Goal: Task Accomplishment & Management: Complete application form

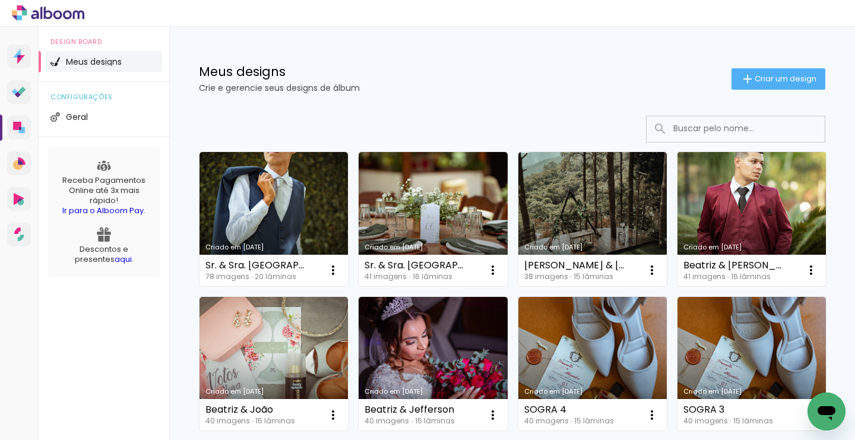
click at [785, 224] on link "Criado em [DATE]" at bounding box center [752, 219] width 149 height 134
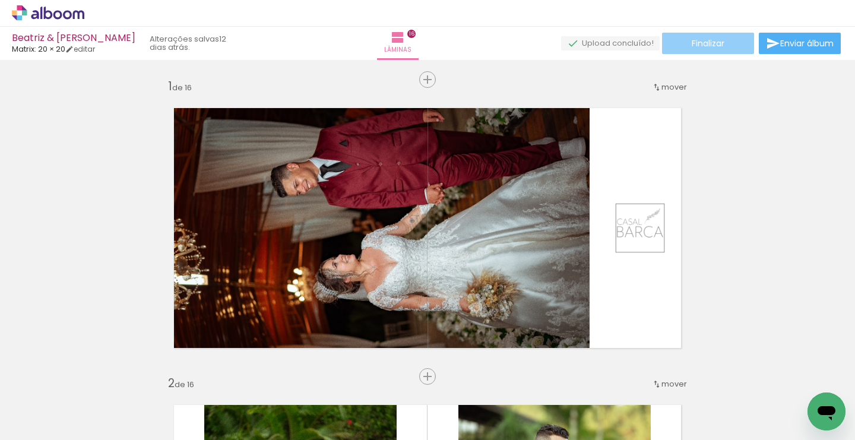
click at [729, 49] on paper-button "Finalizar" at bounding box center [708, 43] width 92 height 21
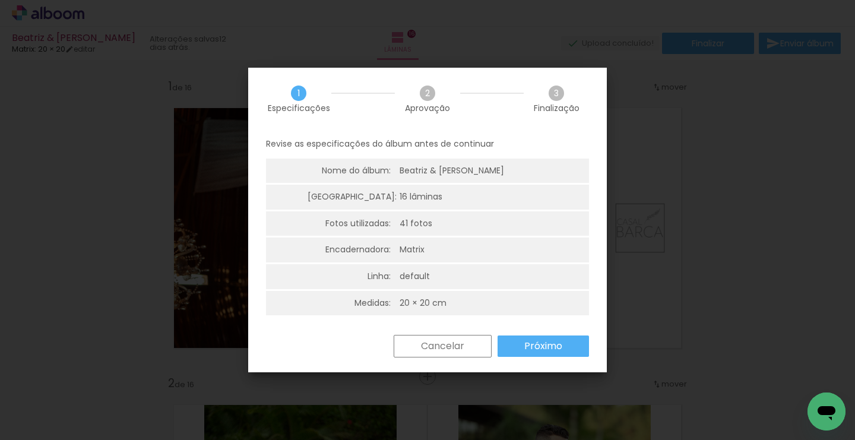
click at [0, 0] on slot "Próximo" at bounding box center [0, 0] width 0 height 0
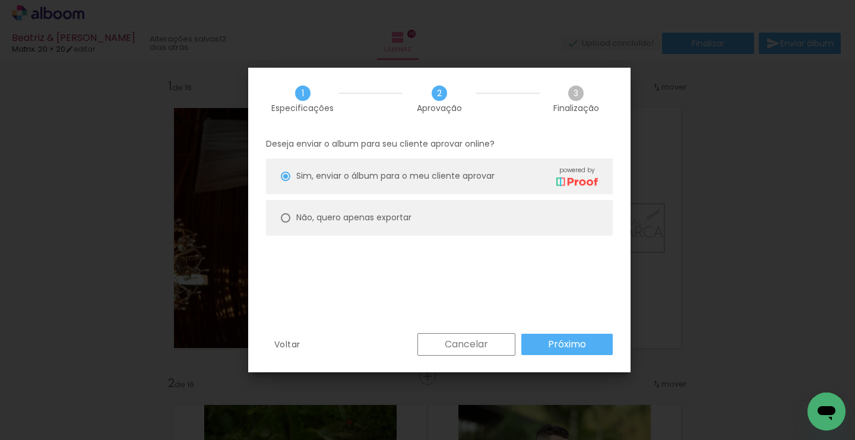
click at [287, 220] on div at bounding box center [286, 218] width 10 height 10
type paper-radio-button "on"
click at [285, 176] on div at bounding box center [286, 177] width 10 height 10
type paper-radio-button "on"
click at [0, 0] on slot "Próximo" at bounding box center [0, 0] width 0 height 0
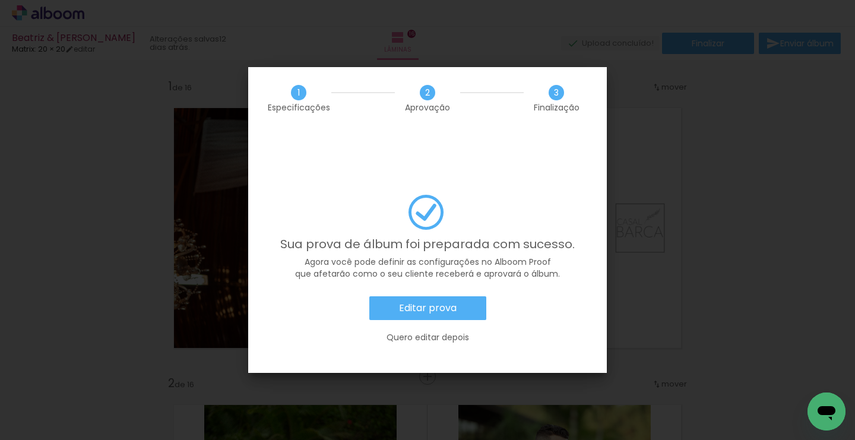
click at [459, 296] on paper-button "Editar prova" at bounding box center [428, 308] width 117 height 24
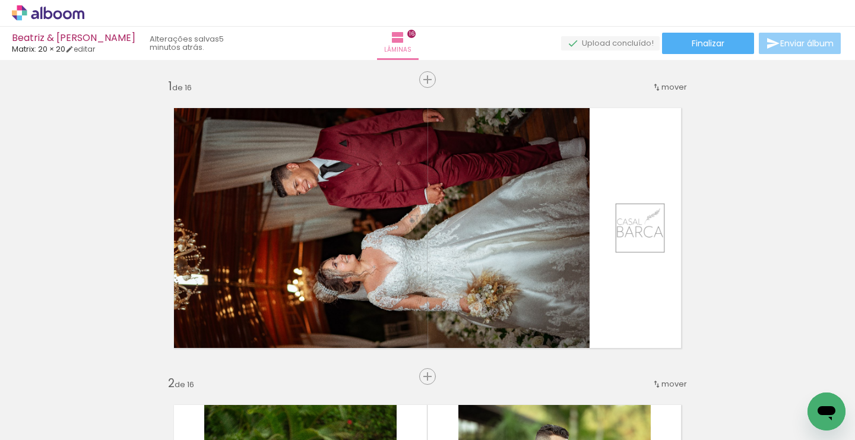
click at [787, 47] on span "Enviar álbum" at bounding box center [807, 43] width 53 height 8
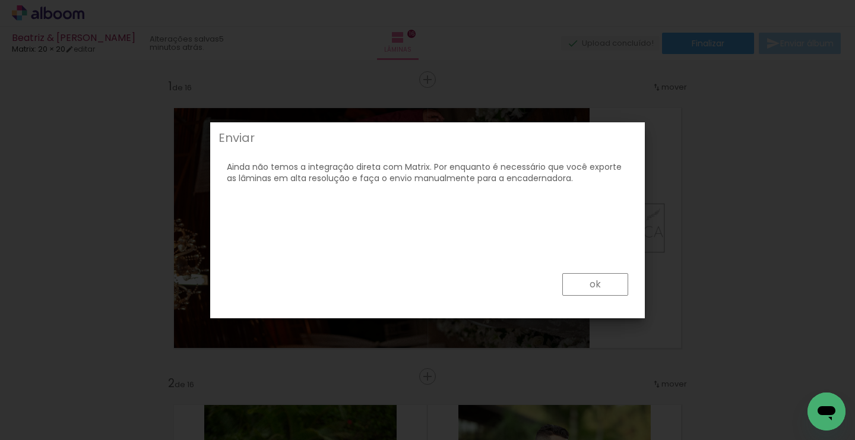
click at [610, 280] on paper-button "ok" at bounding box center [596, 284] width 66 height 23
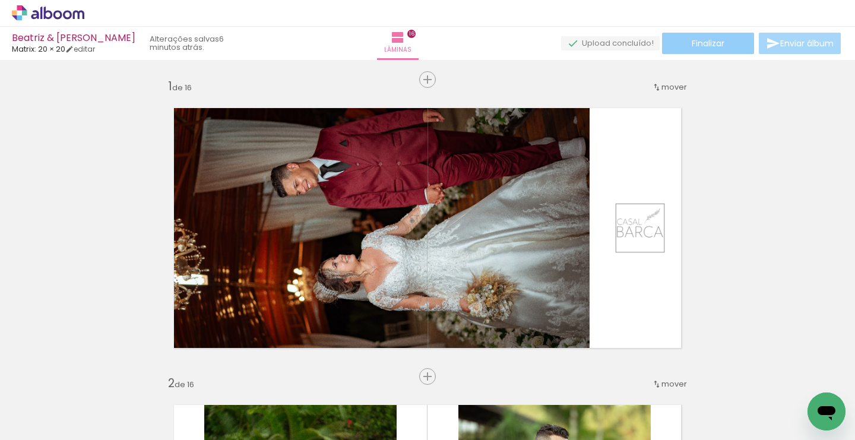
click at [718, 49] on paper-button "Finalizar" at bounding box center [708, 43] width 92 height 21
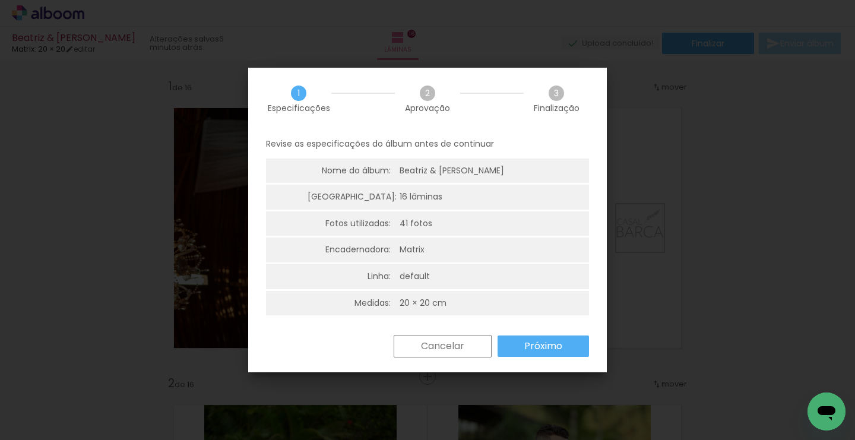
click at [0, 0] on slot "Próximo" at bounding box center [0, 0] width 0 height 0
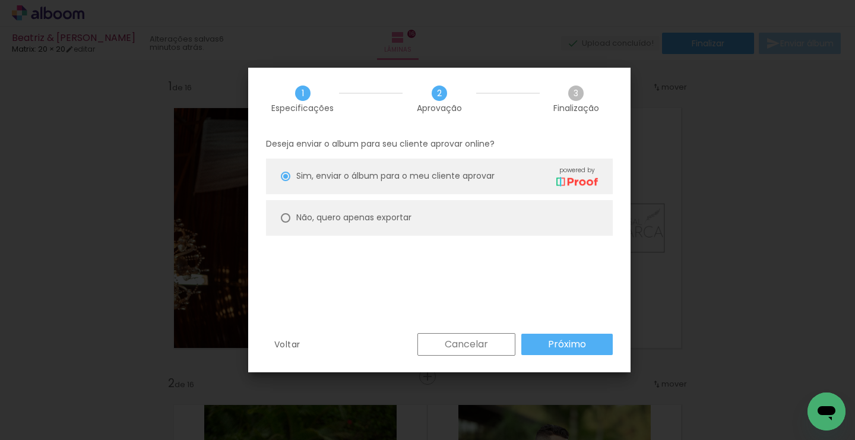
click at [0, 0] on slot "Próximo" at bounding box center [0, 0] width 0 height 0
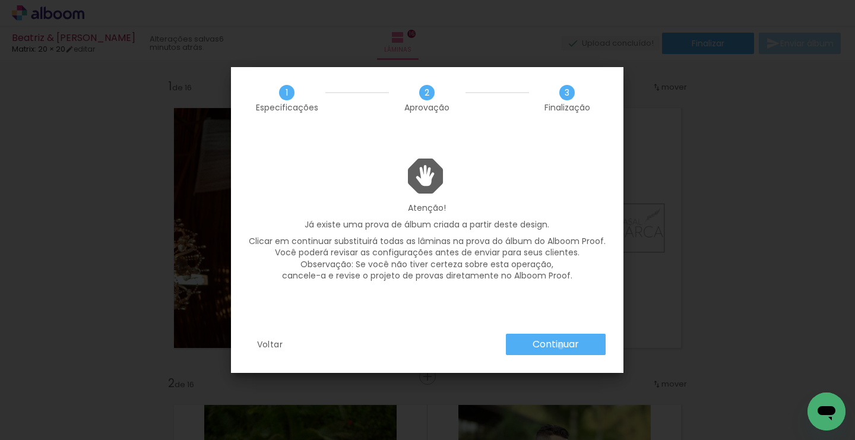
click at [0, 0] on slot "Continuar" at bounding box center [0, 0] width 0 height 0
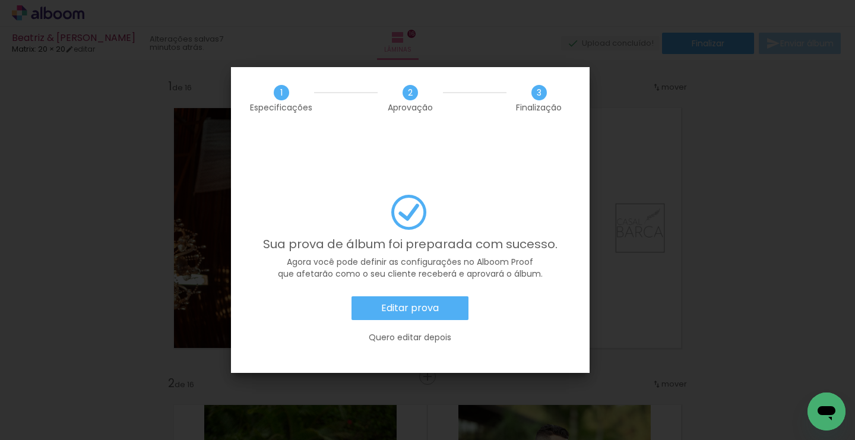
click at [453, 296] on paper-button "Editar prova" at bounding box center [410, 308] width 117 height 24
